Goal: Task Accomplishment & Management: Manage account settings

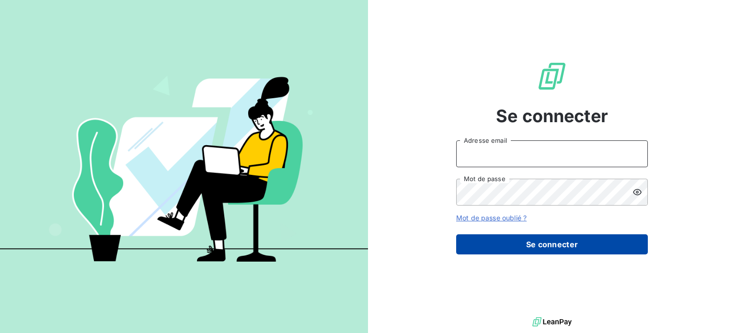
type input "[PERSON_NAME][EMAIL_ADDRESS][DOMAIN_NAME]"
click at [563, 247] on button "Se connecter" at bounding box center [552, 244] width 192 height 20
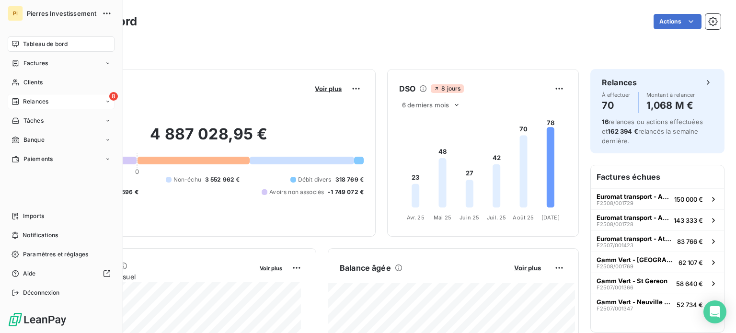
click at [42, 96] on div "8 Relances" at bounding box center [61, 101] width 107 height 15
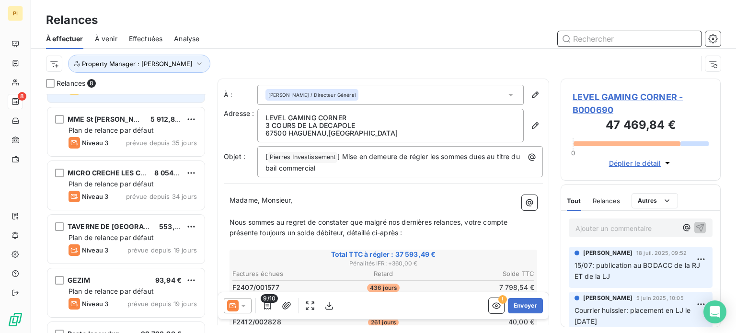
scroll to position [108, 0]
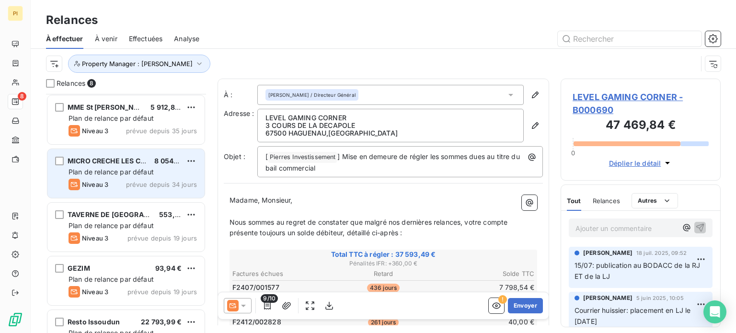
click at [128, 172] on span "Plan de relance par défaut" at bounding box center [111, 172] width 85 height 8
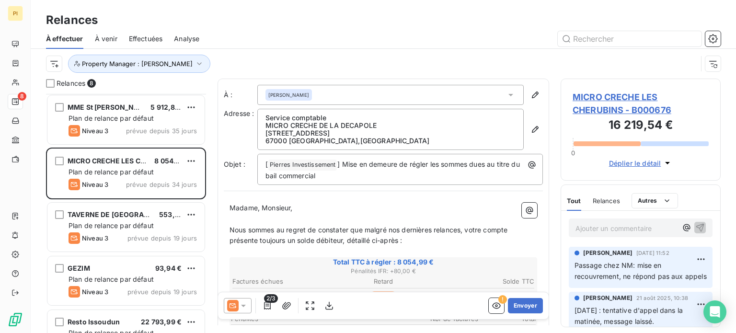
click at [617, 98] on span "MICRO CRECHE LES CHERUBINS - B000676" at bounding box center [641, 104] width 136 height 26
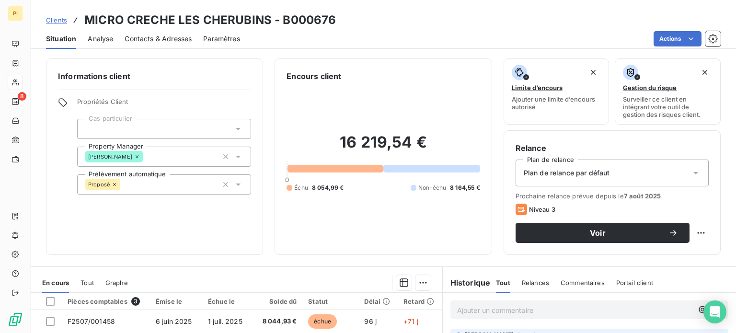
click at [147, 39] on span "Contacts & Adresses" at bounding box center [158, 39] width 67 height 10
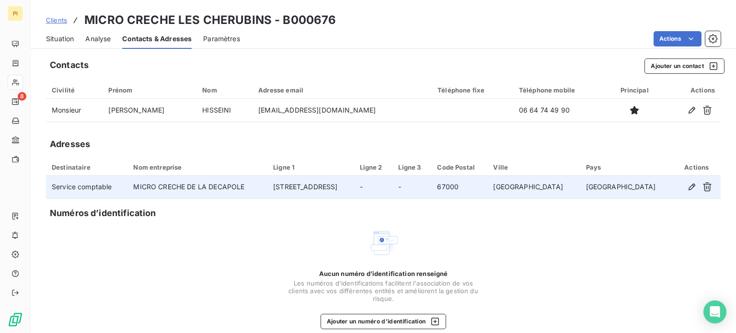
scroll to position [12, 0]
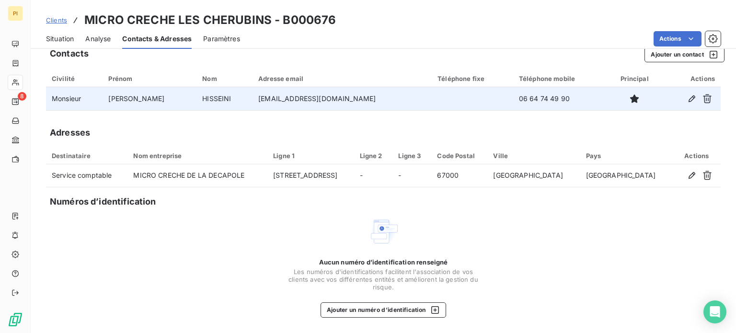
click at [380, 97] on td "compta@les-cherubins.com" at bounding box center [342, 98] width 179 height 23
click at [689, 98] on icon "button" at bounding box center [692, 98] width 7 height 7
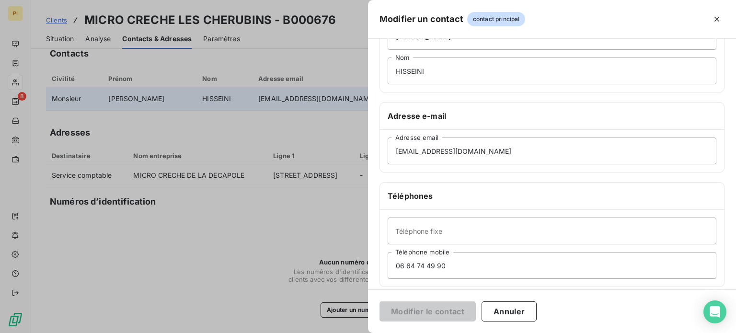
scroll to position [185, 0]
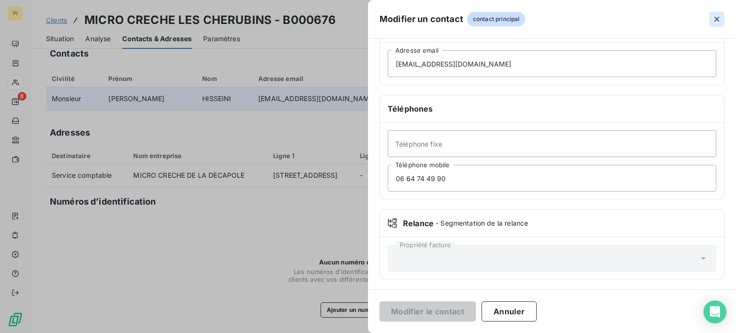
click at [719, 15] on icon "button" at bounding box center [717, 19] width 10 height 10
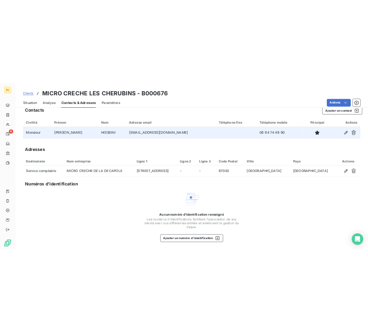
scroll to position [0, 0]
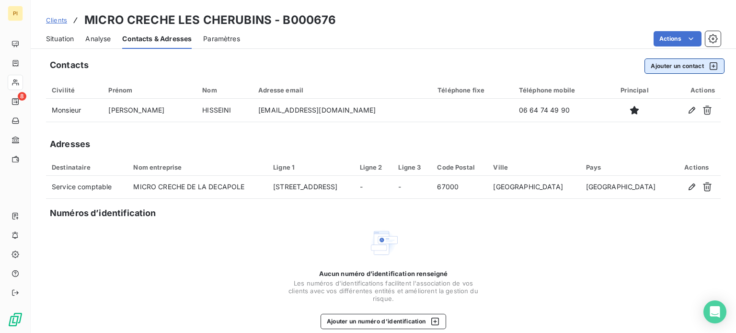
click at [661, 60] on button "Ajouter un contact" at bounding box center [685, 65] width 80 height 15
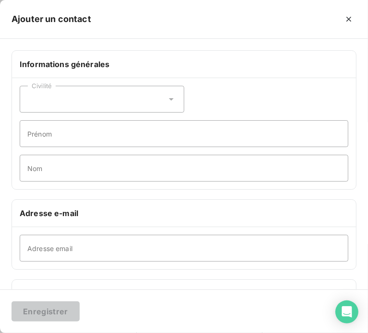
click at [92, 100] on div "Civilité" at bounding box center [102, 99] width 164 height 27
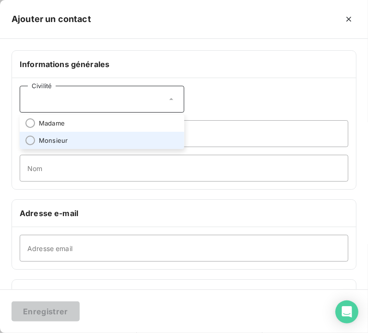
click at [75, 139] on li "Monsieur" at bounding box center [102, 140] width 164 height 17
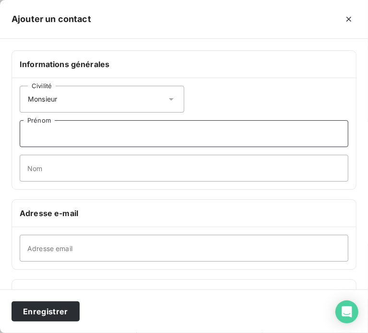
click at [79, 128] on input "Prénom" at bounding box center [184, 133] width 328 height 27
type input "Ahmed"
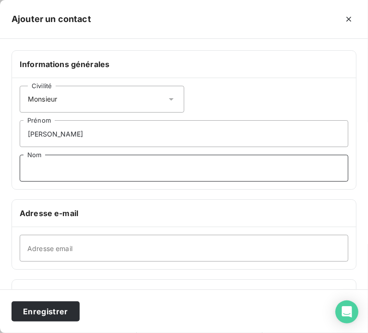
click at [69, 174] on input "Nom" at bounding box center [184, 168] width 328 height 27
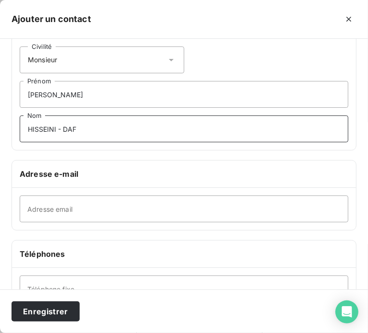
scroll to position [40, 0]
type input "HISSEINI - DAF"
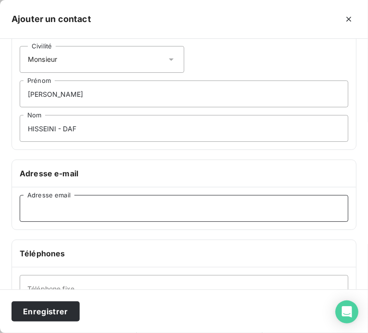
click at [102, 201] on input "Adresse email" at bounding box center [184, 208] width 328 height 27
paste input "h.ahmed@les-cherubins.com"
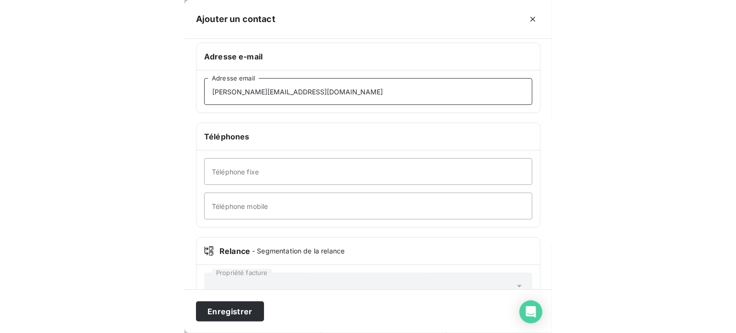
scroll to position [162, 0]
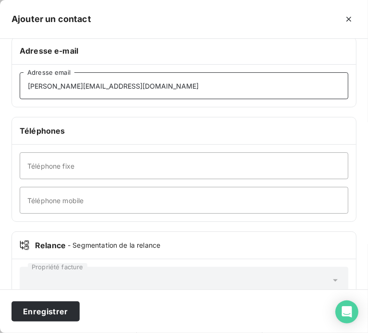
type input "h.ahmed@les-cherubins.com"
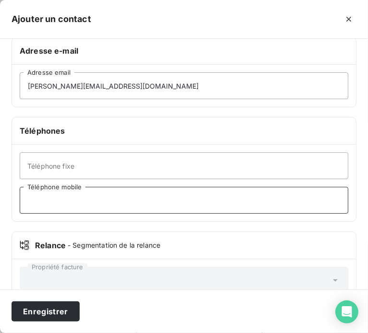
click at [104, 197] on input "Téléphone mobile" at bounding box center [184, 200] width 328 height 27
paste input "06-64-74-49-90"
type input "06-64-74-49-90"
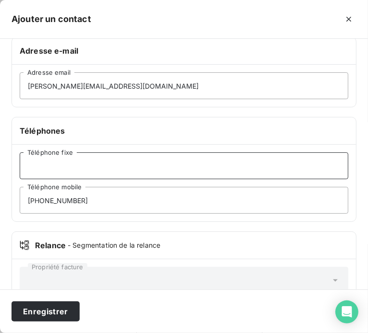
click at [86, 171] on input "Téléphone fixe" at bounding box center [184, 165] width 328 height 27
paste input "0972-30-30-55"
click at [36, 166] on input "0972-30-30-55" at bounding box center [184, 165] width 328 height 27
type input "09-72-30-30-55"
click at [12, 301] on button "Enregistrer" at bounding box center [46, 311] width 68 height 20
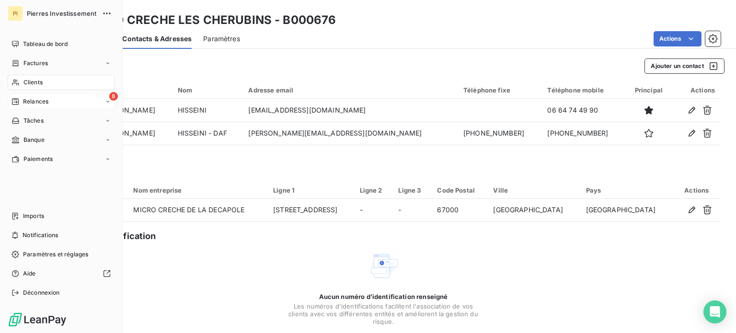
click at [29, 102] on span "Relances" at bounding box center [35, 101] width 25 height 9
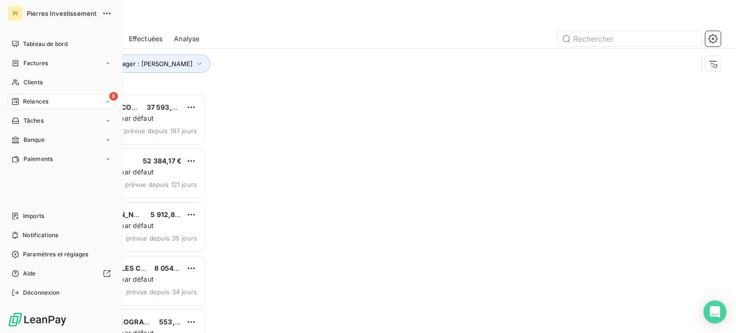
scroll to position [232, 152]
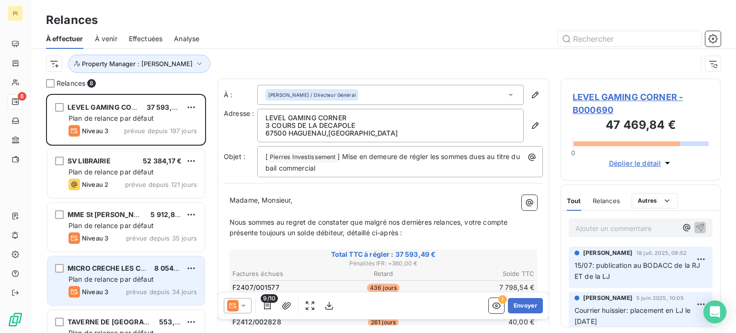
click at [128, 285] on div "MICRO CRECHE LES CHERUBINS 8 054,99 € Plan de relance par défaut Niveau 3 prévu…" at bounding box center [125, 280] width 157 height 49
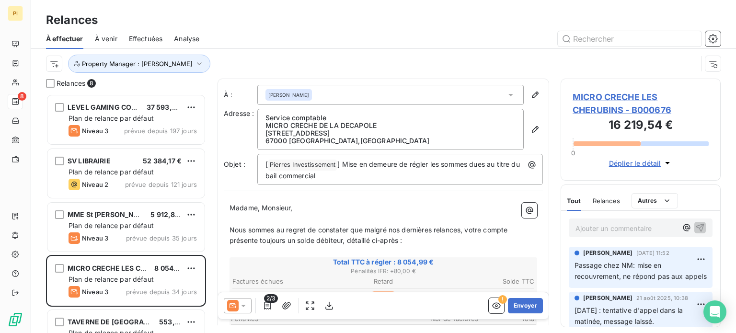
click at [625, 111] on span "MICRO CRECHE LES CHERUBINS - B000676" at bounding box center [641, 104] width 136 height 26
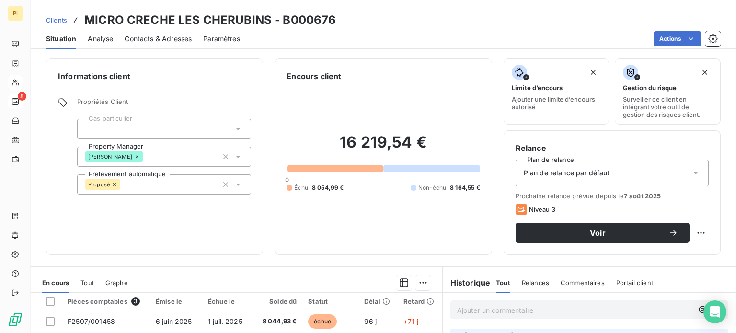
click at [151, 40] on span "Contacts & Adresses" at bounding box center [158, 39] width 67 height 10
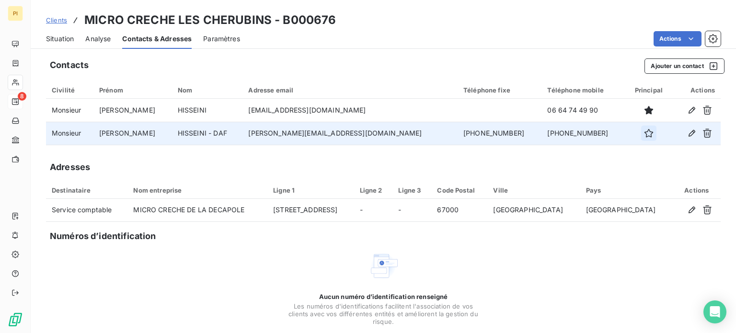
click at [644, 132] on icon "button" at bounding box center [649, 133] width 10 height 10
click at [539, 45] on div "Actions" at bounding box center [486, 38] width 469 height 15
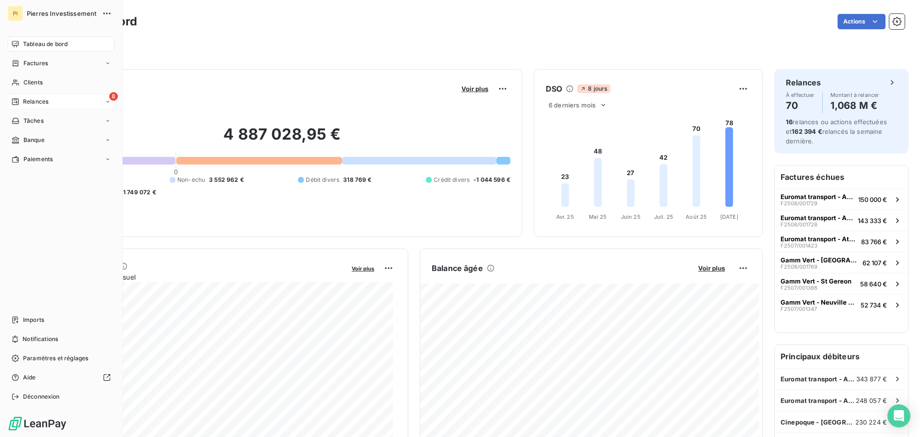
click at [33, 96] on div "8 Relances" at bounding box center [61, 101] width 107 height 15
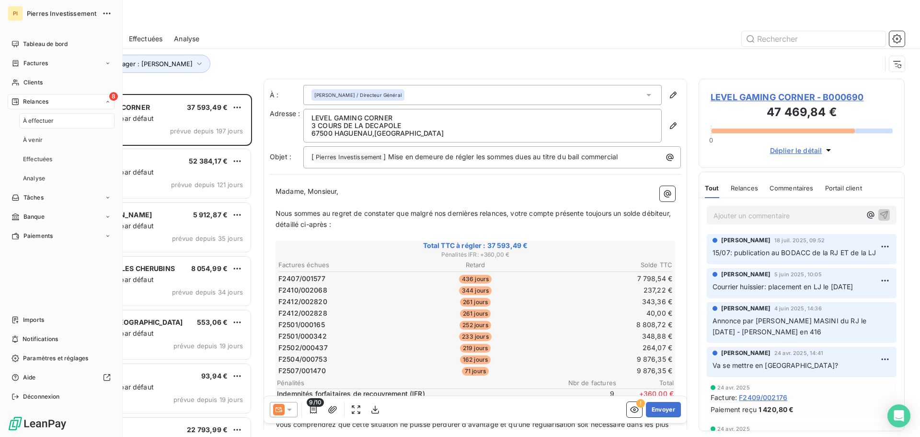
scroll to position [336, 199]
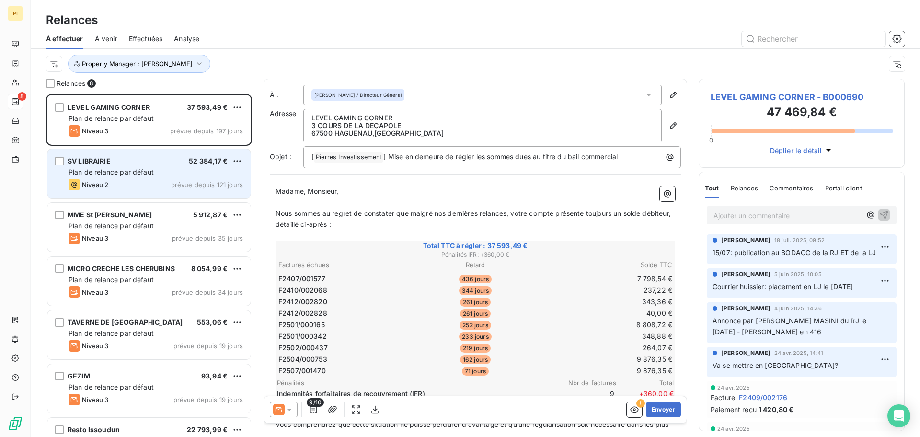
click at [153, 176] on div "Plan de relance par défaut" at bounding box center [156, 172] width 174 height 10
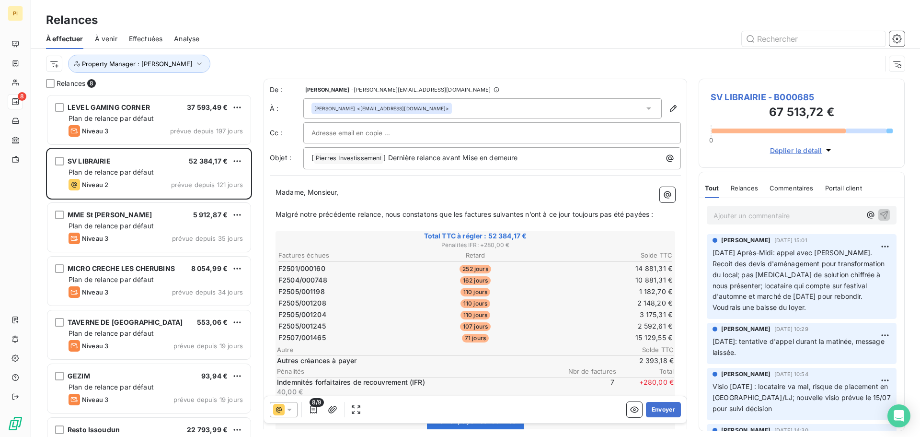
click at [761, 218] on p "Ajouter un commentaire ﻿" at bounding box center [788, 215] width 148 height 12
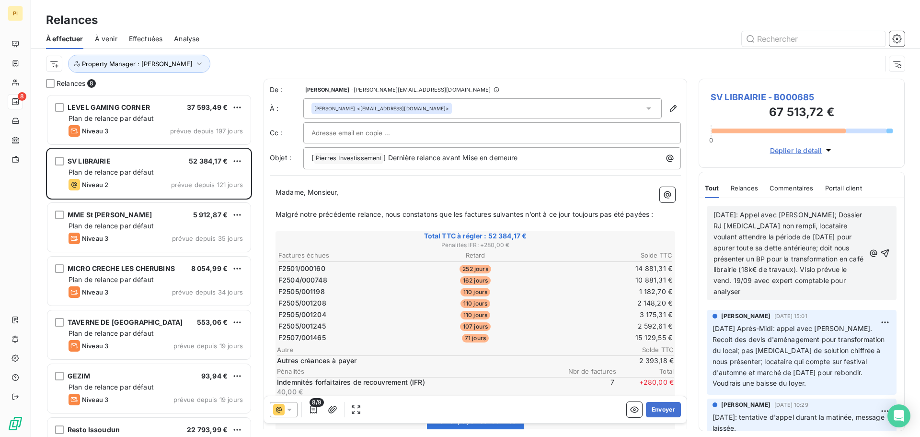
click at [802, 239] on span "[DATE]: Appel avec [PERSON_NAME]; Dossier RJ [MEDICAL_DATA] non rempli, locatai…" at bounding box center [790, 252] width 152 height 85
click at [818, 288] on p "[DATE]: Appel avec [PERSON_NAME]; Dossier RJ encore non rempli, locataire voula…" at bounding box center [789, 253] width 151 height 88
click at [882, 253] on icon "button" at bounding box center [885, 253] width 10 height 10
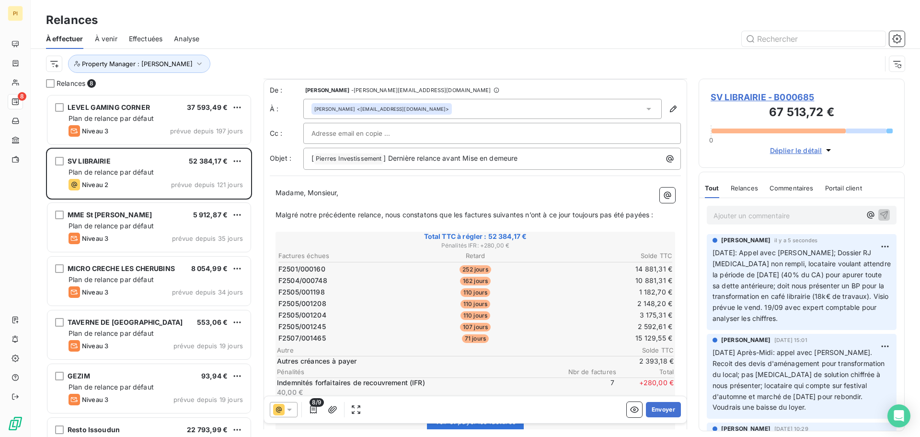
scroll to position [19, 0]
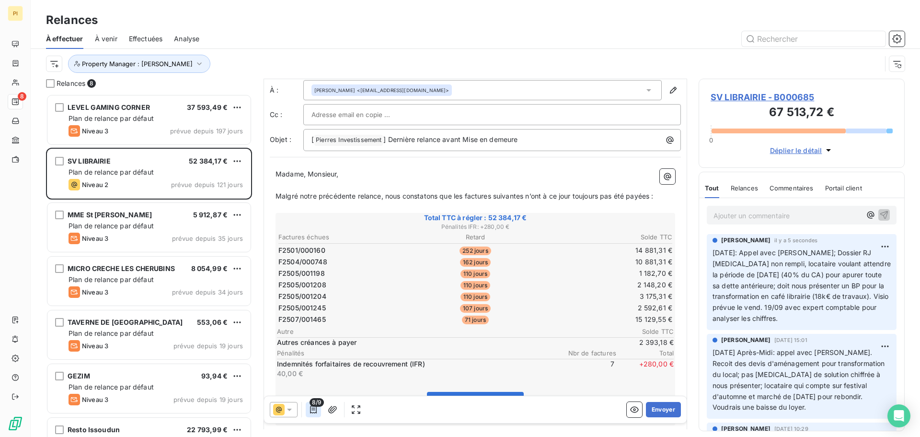
click at [315, 407] on icon "button" at bounding box center [314, 410] width 10 height 10
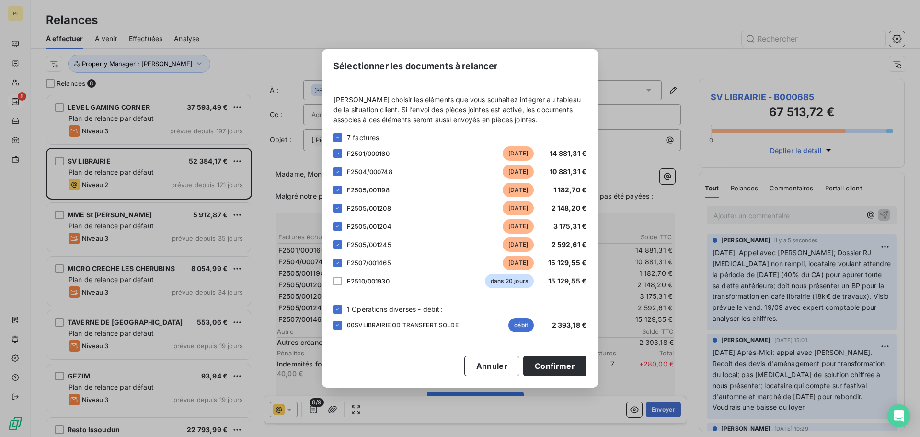
click at [354, 283] on span "F2510/001930" at bounding box center [368, 281] width 43 height 8
click at [338, 280] on div at bounding box center [338, 281] width 9 height 9
click at [336, 244] on icon at bounding box center [338, 245] width 6 height 6
click at [339, 229] on div at bounding box center [338, 226] width 9 height 9
click at [340, 210] on icon at bounding box center [338, 208] width 6 height 6
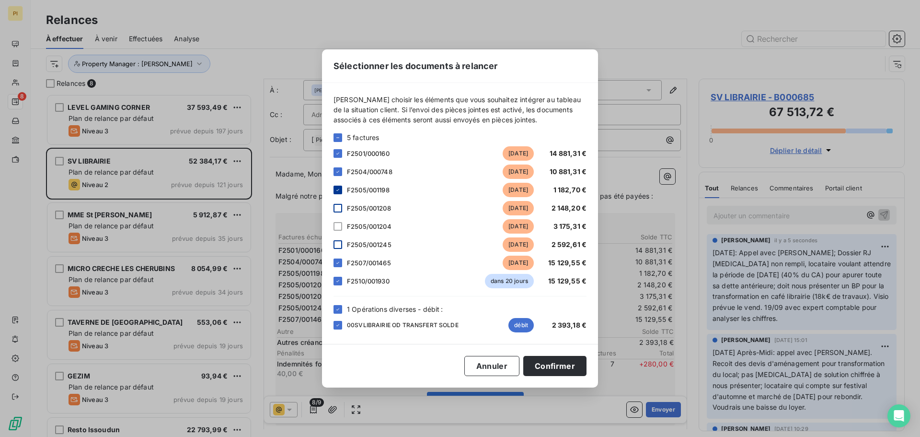
click at [340, 190] on icon at bounding box center [338, 190] width 6 height 6
click at [551, 369] on button "Confirmer" at bounding box center [554, 366] width 63 height 20
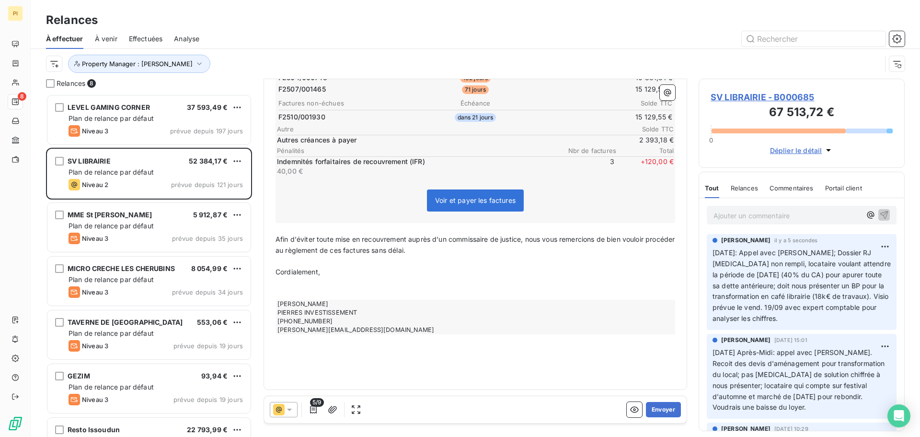
scroll to position [0, 0]
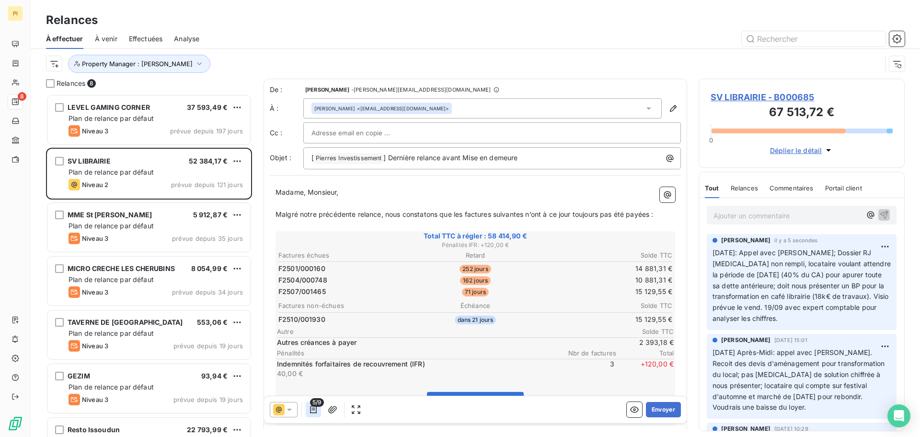
click at [312, 411] on icon "button" at bounding box center [314, 410] width 10 height 10
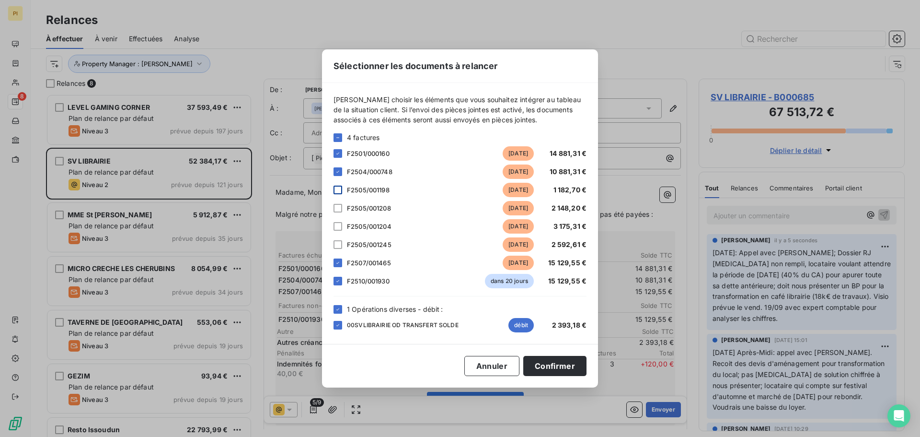
click at [340, 188] on div at bounding box center [338, 189] width 9 height 9
click at [338, 209] on div at bounding box center [338, 208] width 9 height 9
click at [336, 223] on div at bounding box center [338, 226] width 9 height 9
click at [336, 245] on div at bounding box center [338, 244] width 9 height 9
click at [549, 364] on button "Confirmer" at bounding box center [554, 366] width 63 height 20
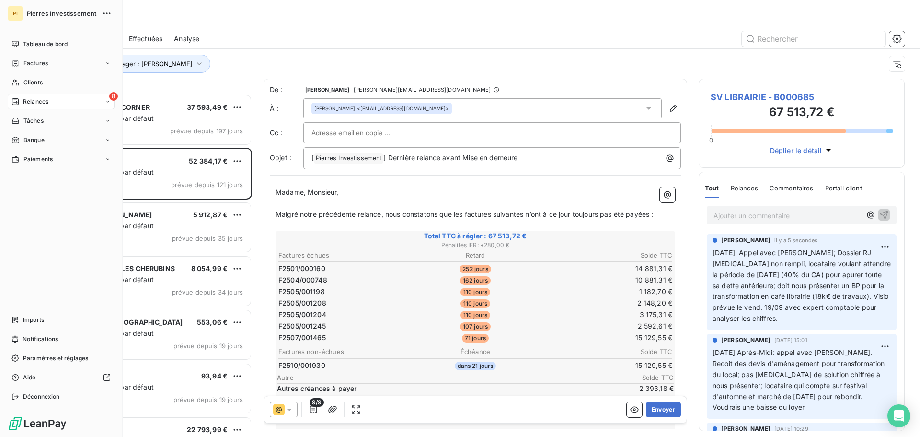
click at [78, 101] on div "8 Relances" at bounding box center [61, 101] width 107 height 15
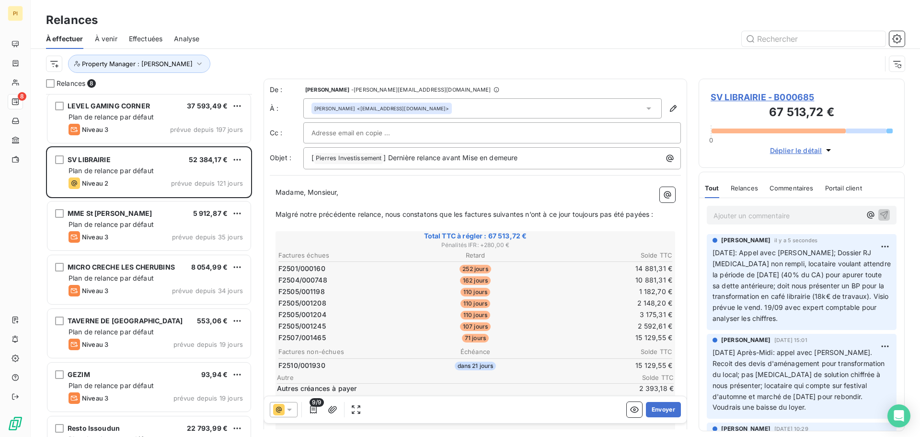
scroll to position [87, 0]
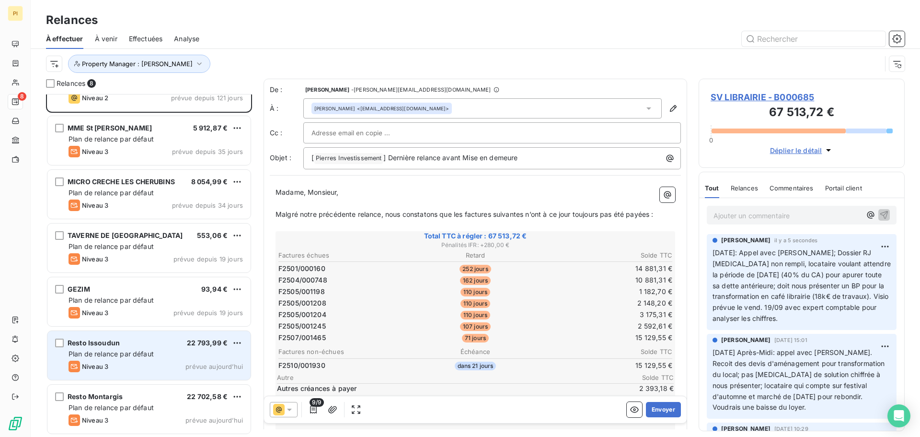
click at [159, 360] on div "Resto Issoudun 22 793,99 € Plan de relance par défaut Niveau 3 prévue [DATE]" at bounding box center [148, 355] width 203 height 49
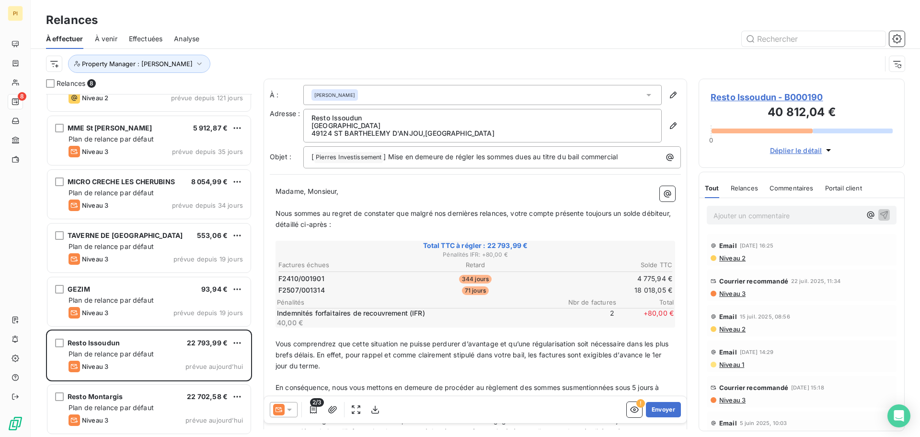
click at [755, 220] on p "Ajouter un commentaire ﻿" at bounding box center [788, 215] width 148 height 12
click at [723, 214] on p "Ajouter un commentaire ﻿" at bounding box center [788, 215] width 148 height 12
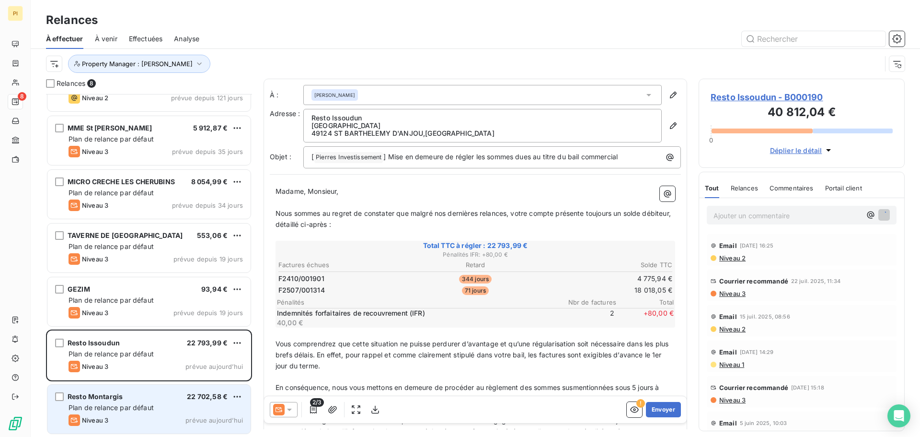
click at [150, 405] on span "Plan de relance par défaut" at bounding box center [111, 407] width 85 height 8
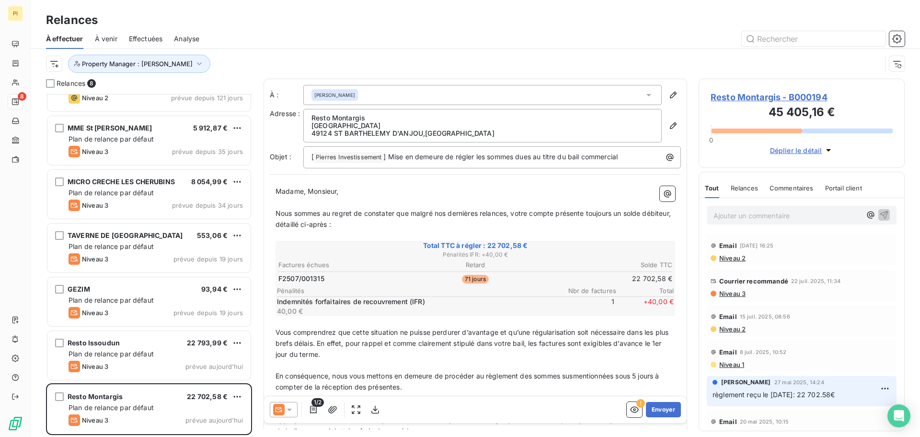
click at [750, 220] on p "Ajouter un commentaire ﻿" at bounding box center [788, 215] width 148 height 12
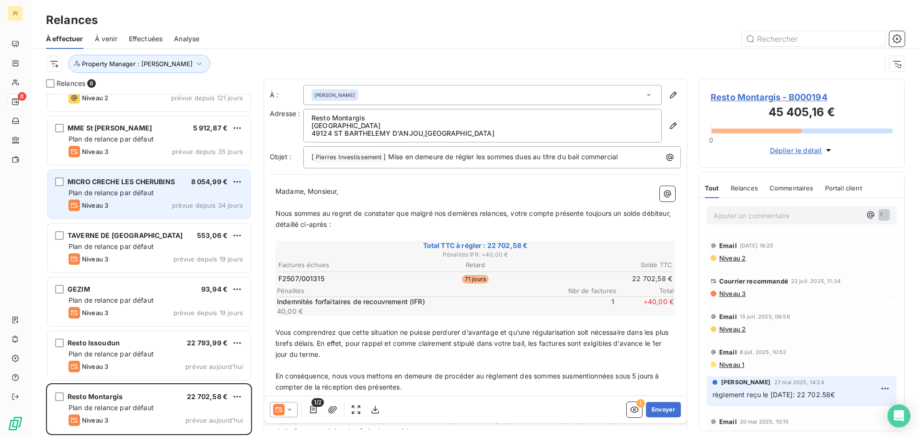
click at [171, 204] on div "Niveau 3 prévue depuis 34 jours" at bounding box center [156, 205] width 174 height 12
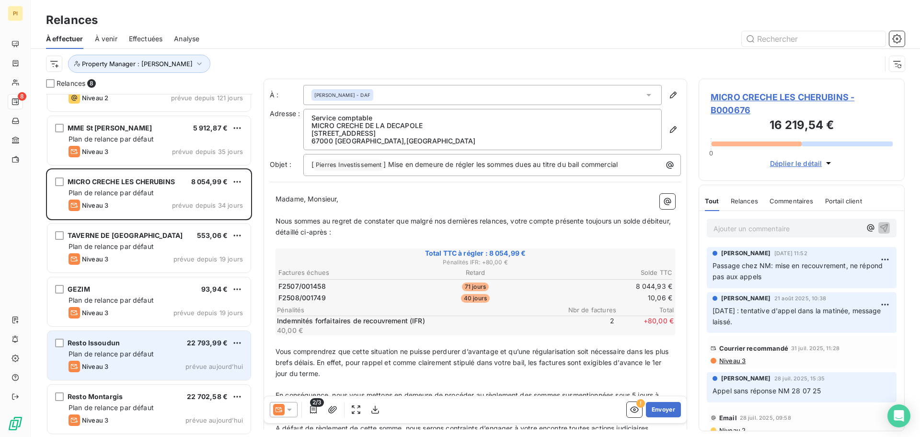
click at [160, 348] on div "Resto Issoudun 22 793,99 € Plan de relance par défaut Niveau 3 prévue [DATE]" at bounding box center [148, 355] width 203 height 49
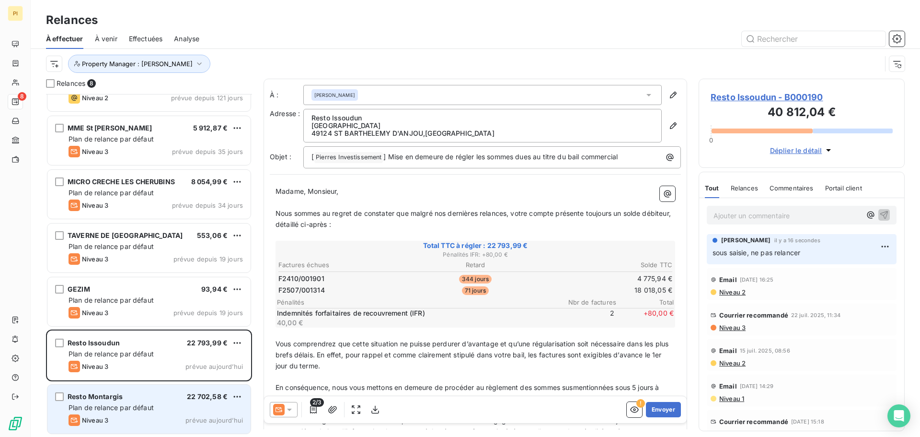
click at [135, 401] on div "Resto Montargis 22 702,58 € Plan de relance par défaut Niveau 3 prévue [DATE]" at bounding box center [148, 408] width 203 height 49
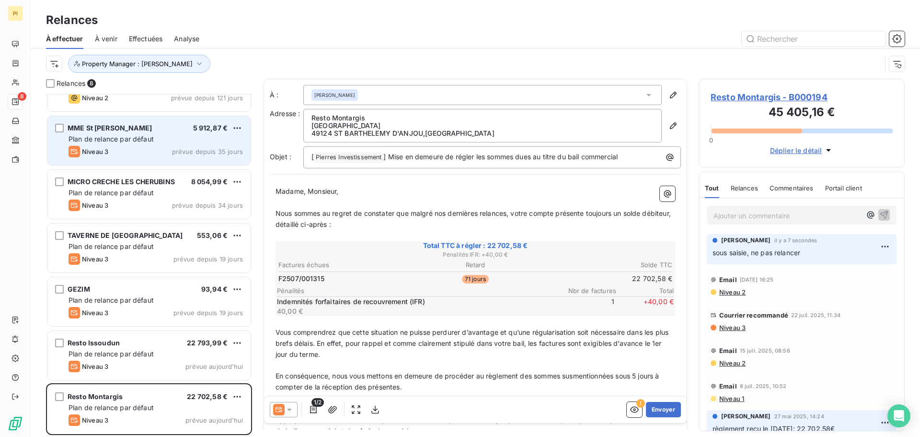
click at [146, 129] on div "MME St [PERSON_NAME] 5 912,87 €" at bounding box center [156, 128] width 174 height 9
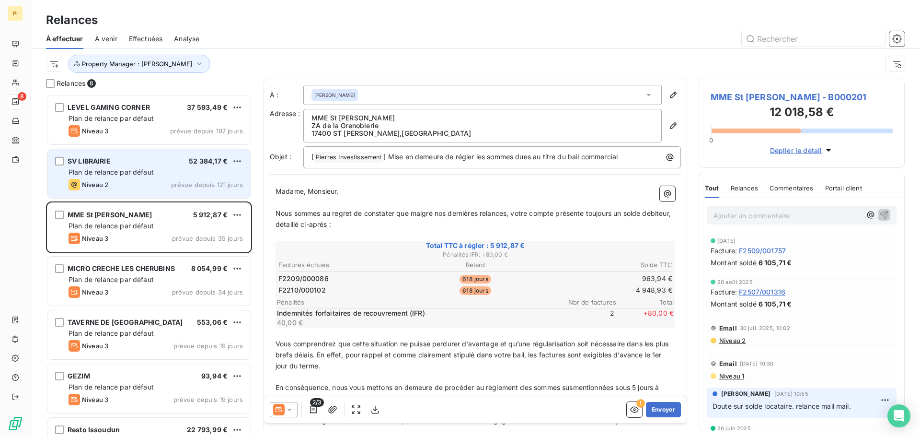
click at [136, 162] on div "SV LIBRAIRIE 52 384,17 €" at bounding box center [156, 161] width 174 height 9
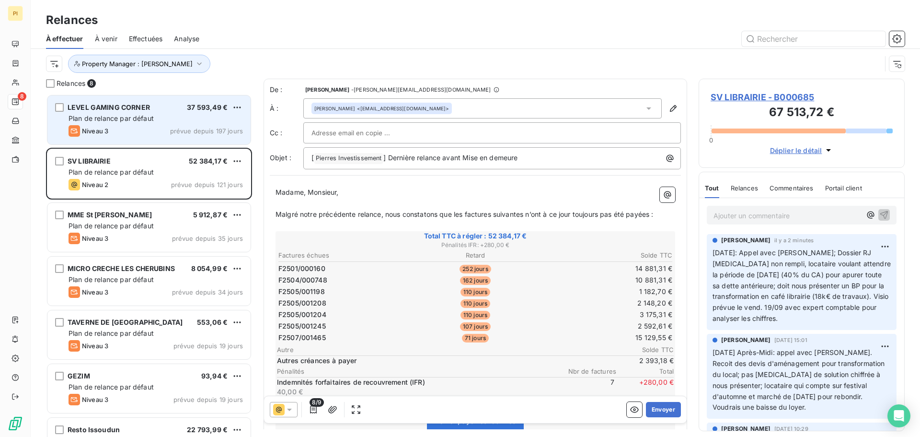
click at [148, 116] on span "Plan de relance par défaut" at bounding box center [111, 118] width 85 height 8
